Goal: Information Seeking & Learning: Find specific fact

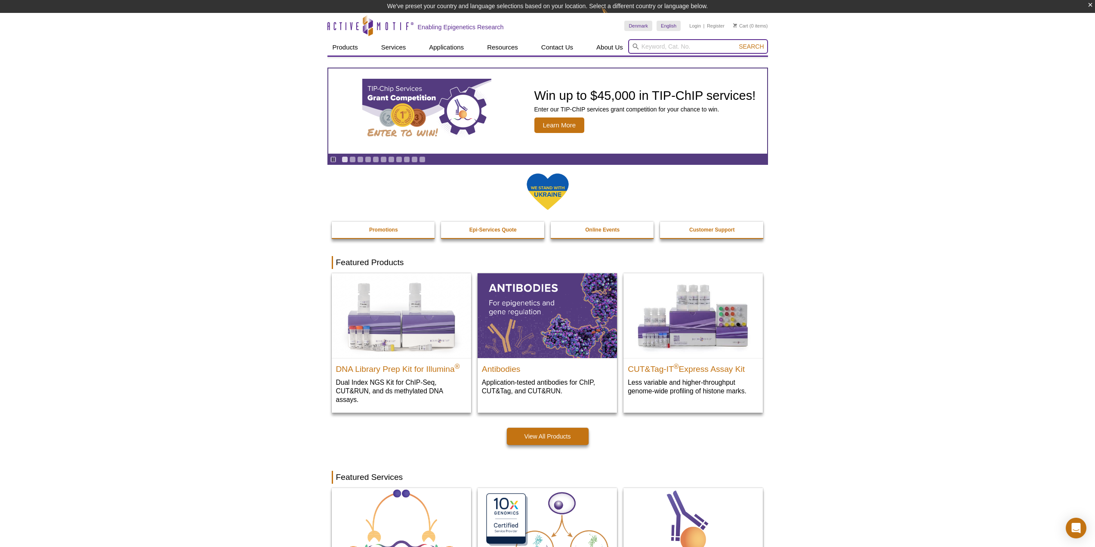
click at [651, 47] on input "search" at bounding box center [698, 46] width 140 height 15
type input "h3k4me3"
click at [736, 43] on button "Search" at bounding box center [751, 47] width 30 height 8
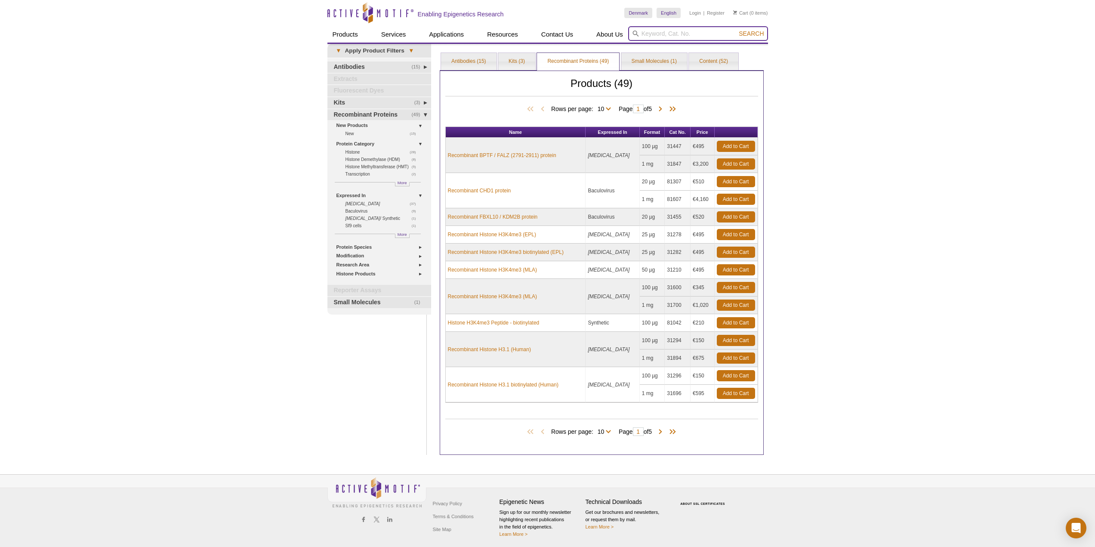
click at [698, 32] on input "search" at bounding box center [698, 33] width 140 height 15
paste input "39915"
type input "39915"
click at [736, 30] on button "Search" at bounding box center [751, 34] width 30 height 8
